Goal: Task Accomplishment & Management: Use online tool/utility

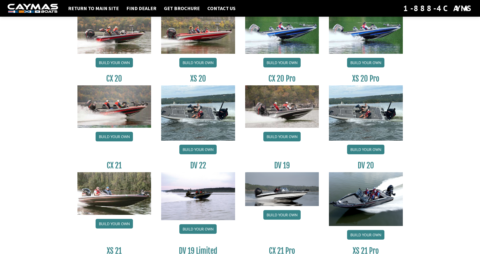
scroll to position [479, 0]
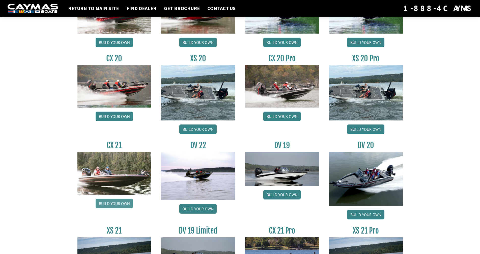
click at [114, 201] on link "Build your own" at bounding box center [114, 203] width 37 height 10
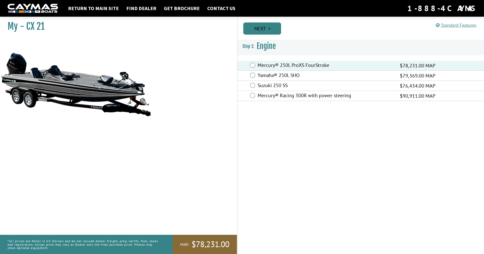
click at [262, 30] on link "Next" at bounding box center [262, 28] width 38 height 12
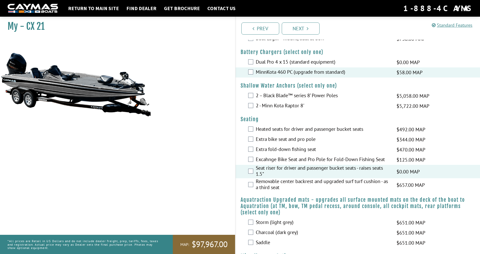
scroll to position [228, 0]
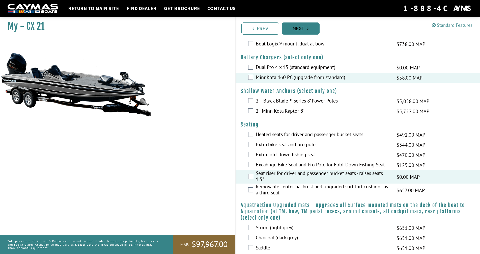
click at [310, 29] on link "Next" at bounding box center [301, 28] width 38 height 12
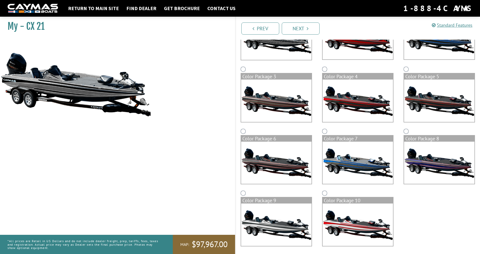
scroll to position [82, 0]
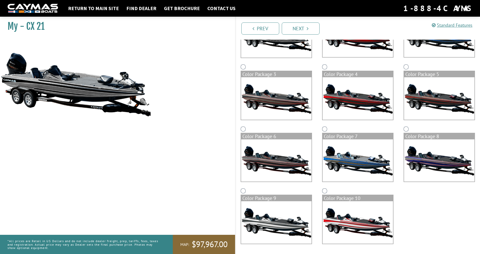
click at [433, 97] on img at bounding box center [439, 98] width 70 height 42
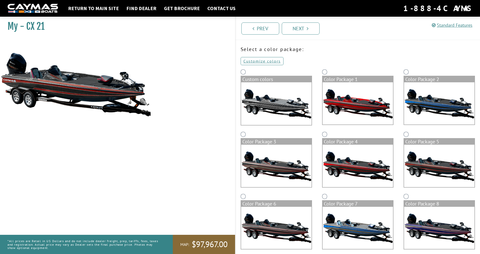
scroll to position [0, 0]
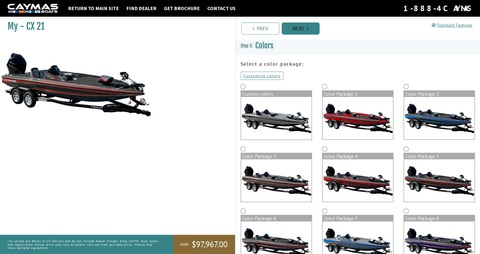
click at [312, 29] on link "Next" at bounding box center [301, 28] width 38 height 12
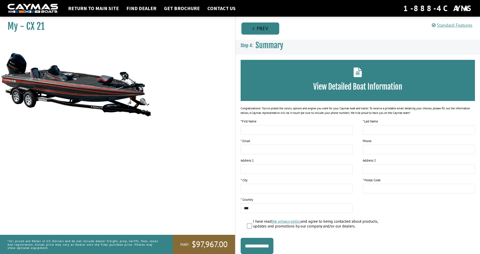
click at [255, 29] on link "Prev" at bounding box center [260, 28] width 38 height 12
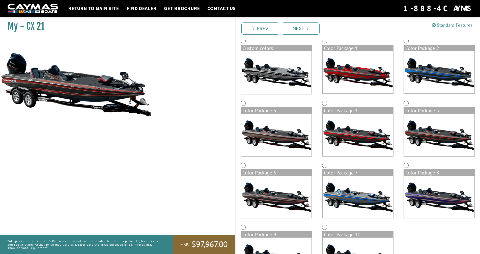
scroll to position [50, 0]
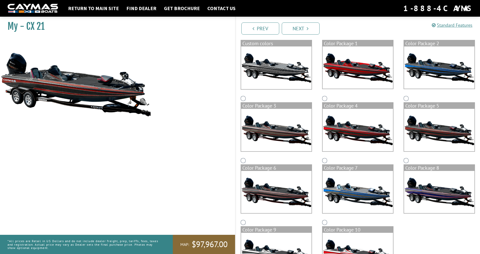
click at [435, 130] on img at bounding box center [439, 130] width 70 height 42
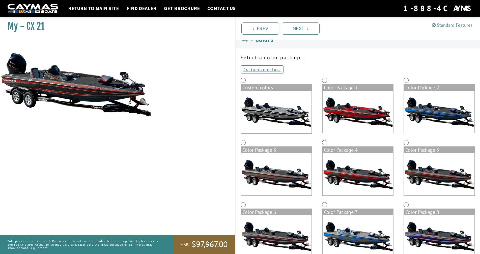
scroll to position [0, 0]
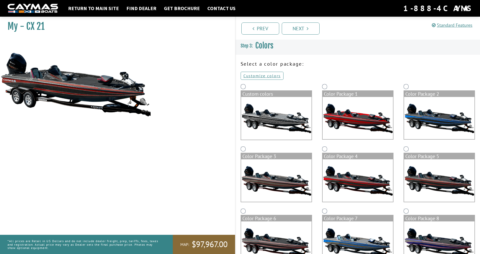
click at [273, 129] on img at bounding box center [276, 118] width 70 height 43
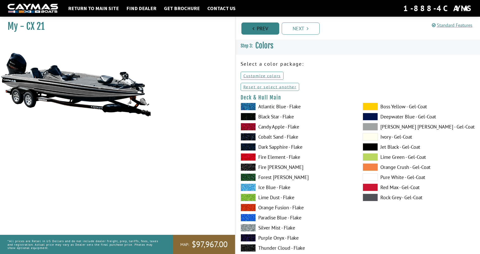
click at [250, 27] on link "Prev" at bounding box center [260, 28] width 38 height 12
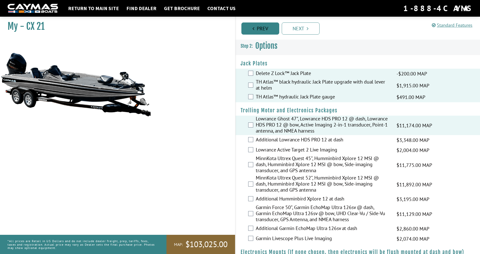
click at [253, 26] on link "Prev" at bounding box center [260, 28] width 38 height 12
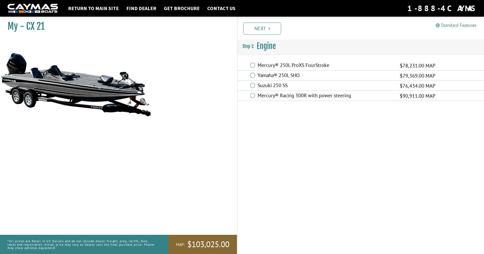
click at [459, 25] on link "Standard Features" at bounding box center [456, 25] width 41 height 6
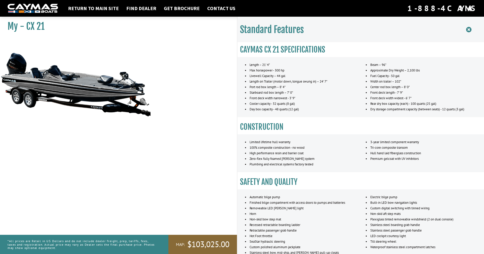
click at [469, 29] on icon at bounding box center [468, 29] width 5 height 6
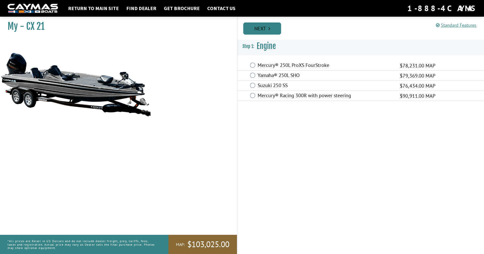
click at [274, 26] on link "Next" at bounding box center [262, 28] width 38 height 12
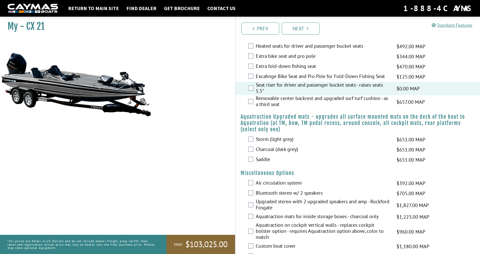
scroll to position [328, 0]
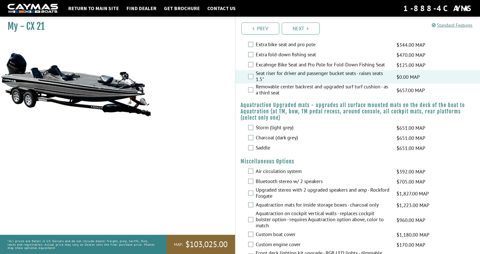
click at [400, 108] on h4 "Aquatraction Upgraded mats - upgrades all surface mounted mats on the deck of t…" at bounding box center [358, 111] width 234 height 19
click at [343, 118] on h4 "Aquatraction Upgraded mats - upgrades all surface mounted mats on the deck of t…" at bounding box center [358, 111] width 234 height 19
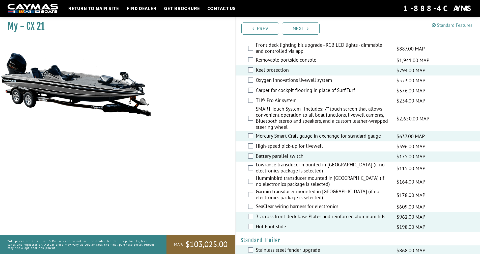
scroll to position [580, 0]
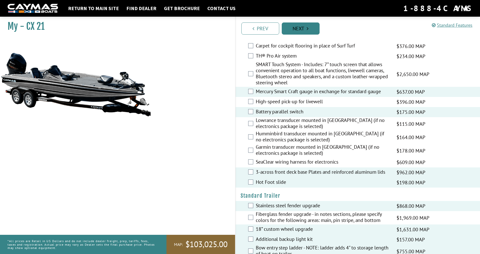
click at [305, 28] on link "Next" at bounding box center [301, 28] width 38 height 12
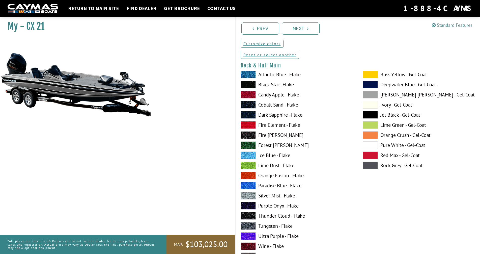
scroll to position [0, 0]
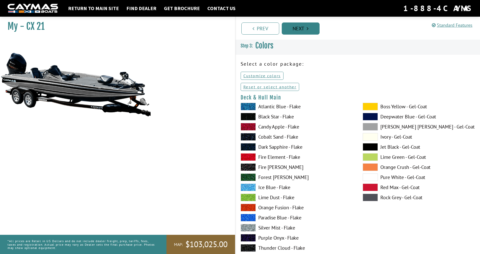
click at [305, 28] on link "Next" at bounding box center [301, 28] width 38 height 12
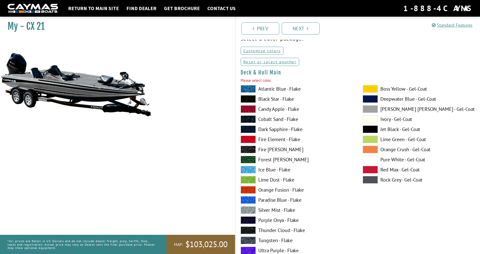
scroll to position [52, 0]
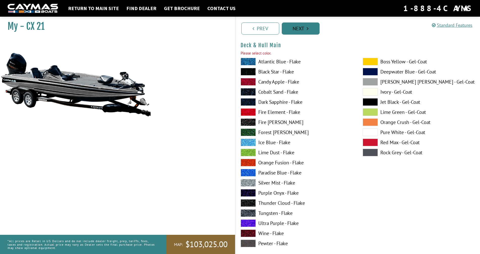
click at [298, 27] on link "Next" at bounding box center [301, 28] width 38 height 12
click at [304, 25] on link "Next" at bounding box center [301, 28] width 38 height 12
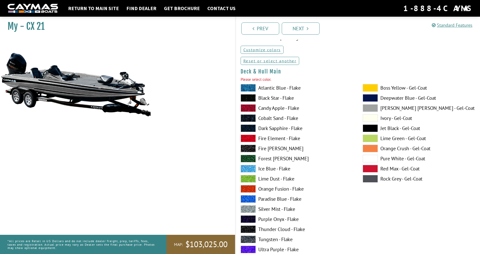
scroll to position [0, 0]
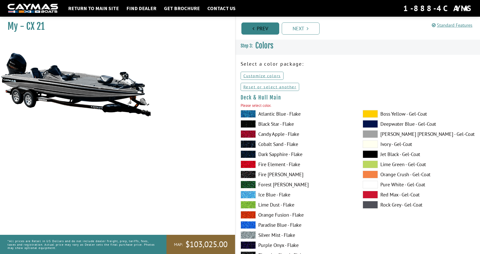
click at [266, 29] on link "Prev" at bounding box center [260, 28] width 38 height 12
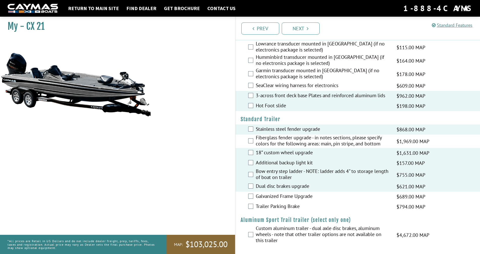
scroll to position [657, 0]
click at [305, 29] on link "Next" at bounding box center [301, 28] width 38 height 12
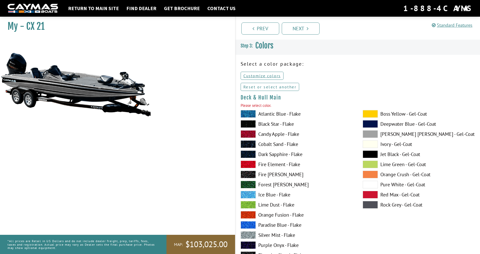
click at [279, 86] on link "Reset or select another" at bounding box center [270, 87] width 59 height 8
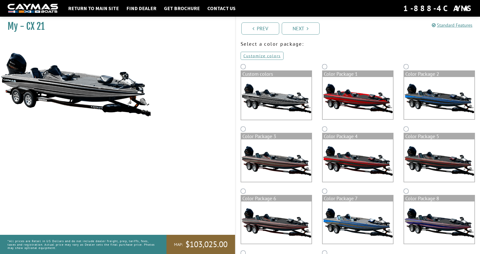
scroll to position [50, 0]
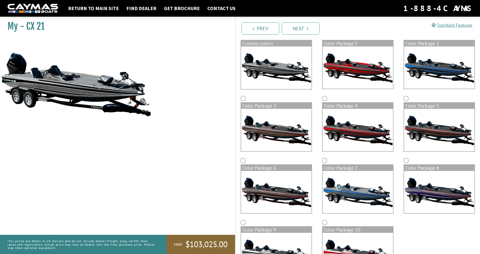
click at [350, 132] on img at bounding box center [357, 130] width 70 height 42
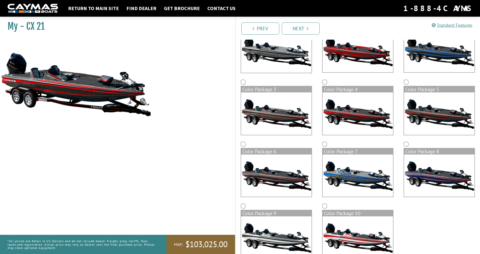
scroll to position [76, 0]
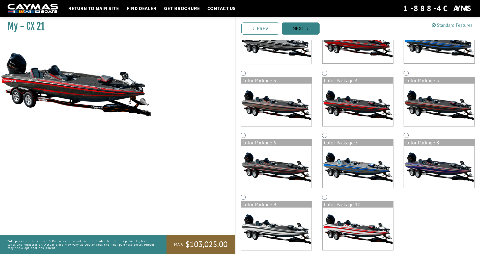
click at [296, 27] on link "Next" at bounding box center [301, 28] width 38 height 12
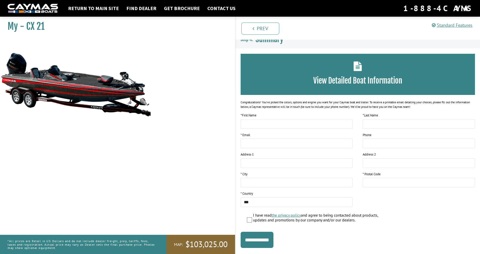
scroll to position [0, 0]
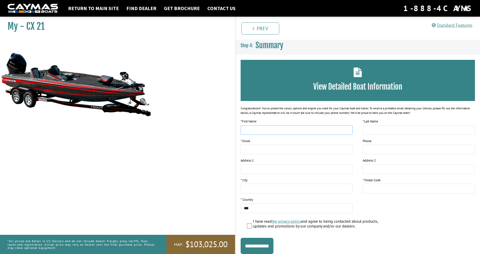
click at [248, 132] on input "text" at bounding box center [297, 130] width 112 height 10
click at [261, 130] on input "text" at bounding box center [297, 130] width 112 height 10
click at [260, 130] on input "text" at bounding box center [297, 130] width 112 height 10
click at [260, 129] on input "text" at bounding box center [297, 130] width 112 height 10
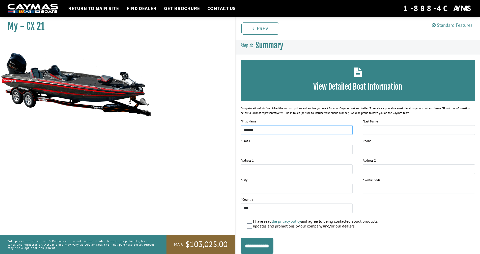
type input "******"
type input "*******"
type input "**********"
click at [390, 152] on input "tel" at bounding box center [419, 149] width 112 height 10
type input "**********"
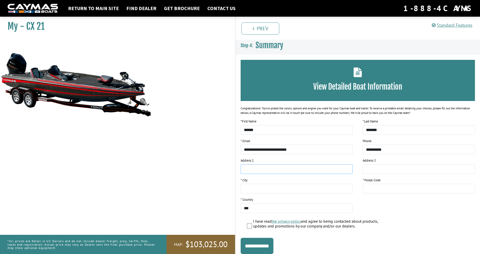
click at [249, 169] on input "text" at bounding box center [297, 169] width 112 height 10
type input "**********"
click at [250, 189] on input "text" at bounding box center [297, 189] width 112 height 10
type input "******"
click at [373, 185] on input "text" at bounding box center [419, 189] width 112 height 10
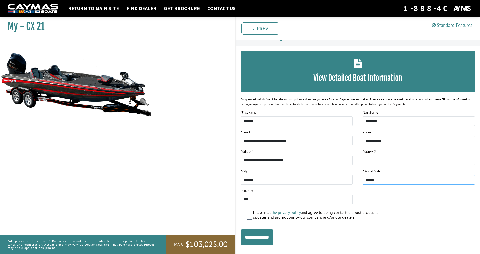
scroll to position [17, 0]
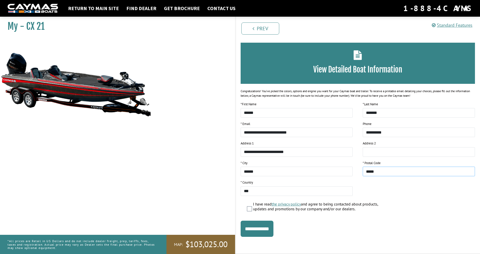
type input "*****"
click at [271, 227] on input "**********" at bounding box center [257, 228] width 33 height 16
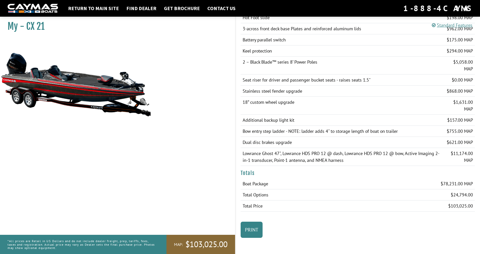
scroll to position [458, 0]
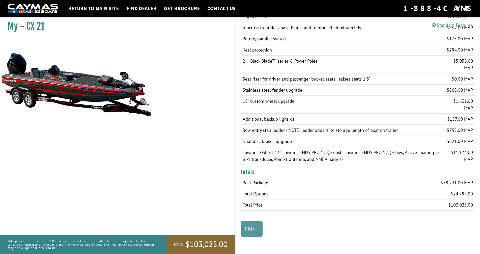
click at [251, 229] on link "Print" at bounding box center [252, 228] width 22 height 16
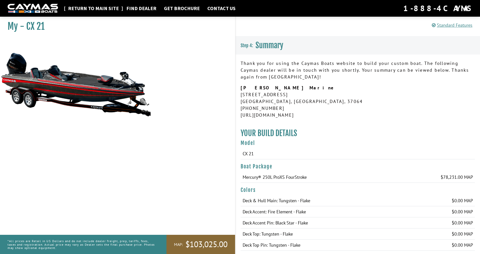
click at [97, 9] on link "Return to main site" at bounding box center [94, 8] width 56 height 7
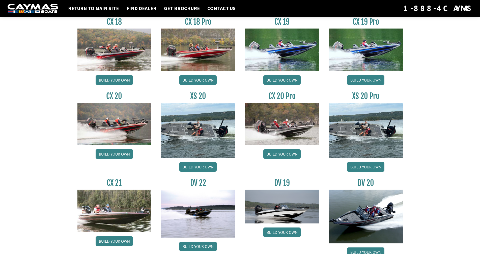
scroll to position [454, 0]
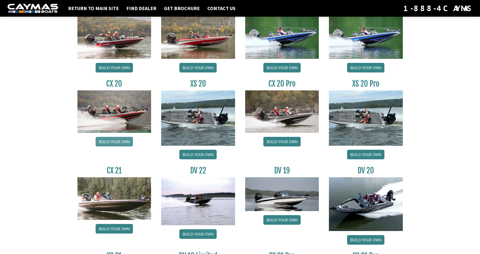
click at [113, 140] on link "Build your own" at bounding box center [114, 142] width 37 height 10
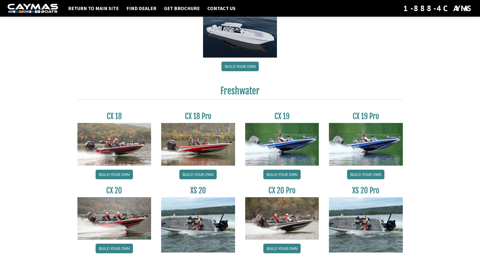
scroll to position [378, 0]
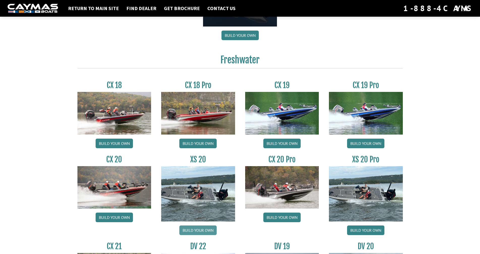
click at [202, 232] on link "Build your own" at bounding box center [197, 230] width 37 height 10
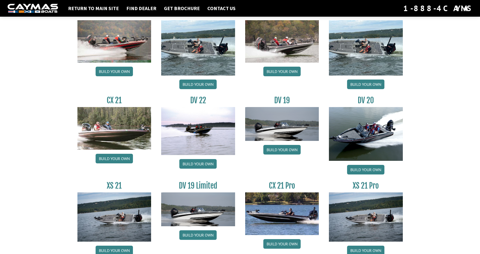
scroll to position [529, 0]
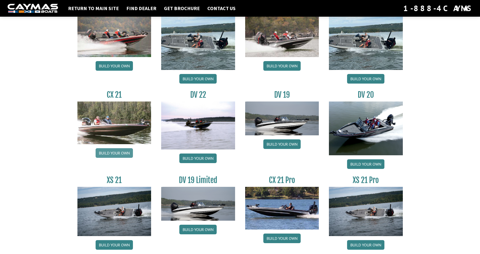
click at [109, 152] on link "Build your own" at bounding box center [114, 153] width 37 height 10
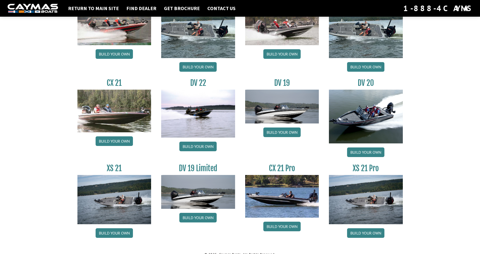
scroll to position [548, 0]
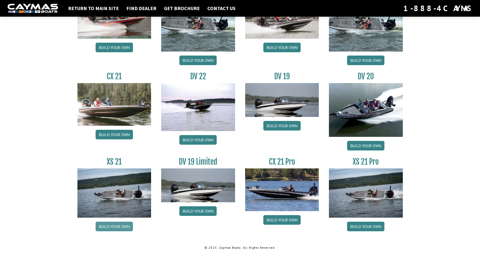
click at [117, 226] on link "Build your own" at bounding box center [114, 226] width 37 height 10
click at [285, 219] on link "Build your own" at bounding box center [281, 220] width 37 height 10
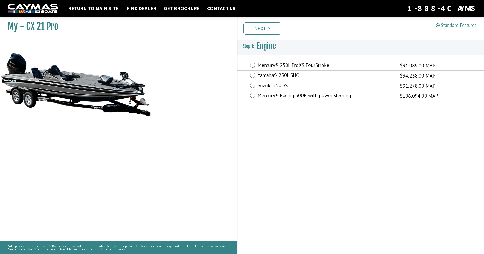
click at [455, 24] on link "Standard Features" at bounding box center [456, 25] width 41 height 6
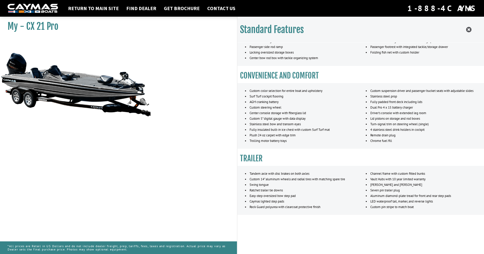
scroll to position [360, 0]
